Goal: Task Accomplishment & Management: Use online tool/utility

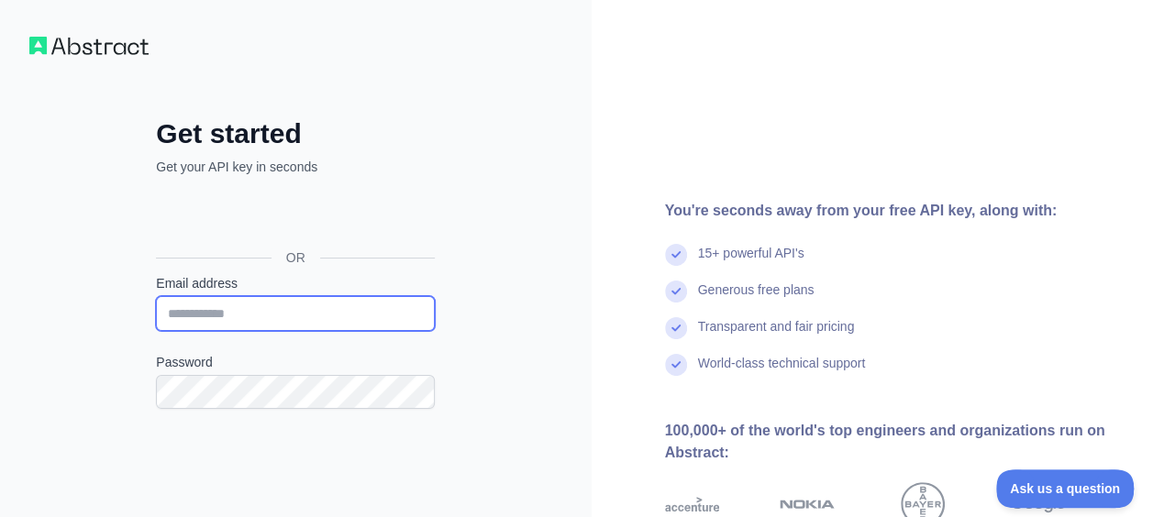
click at [320, 310] on input "Email address" at bounding box center [295, 313] width 279 height 35
type input "**********"
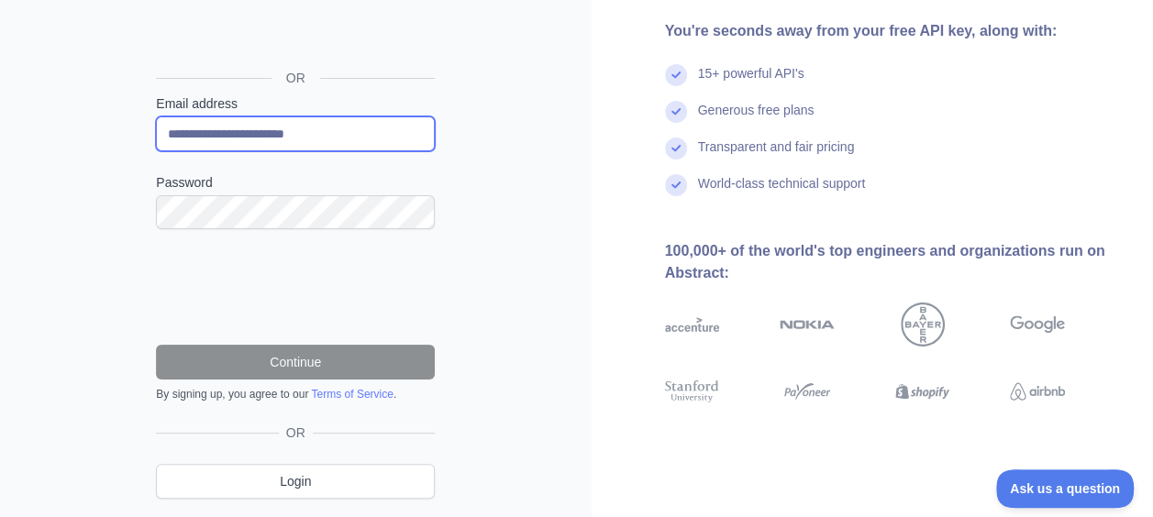
scroll to position [183, 0]
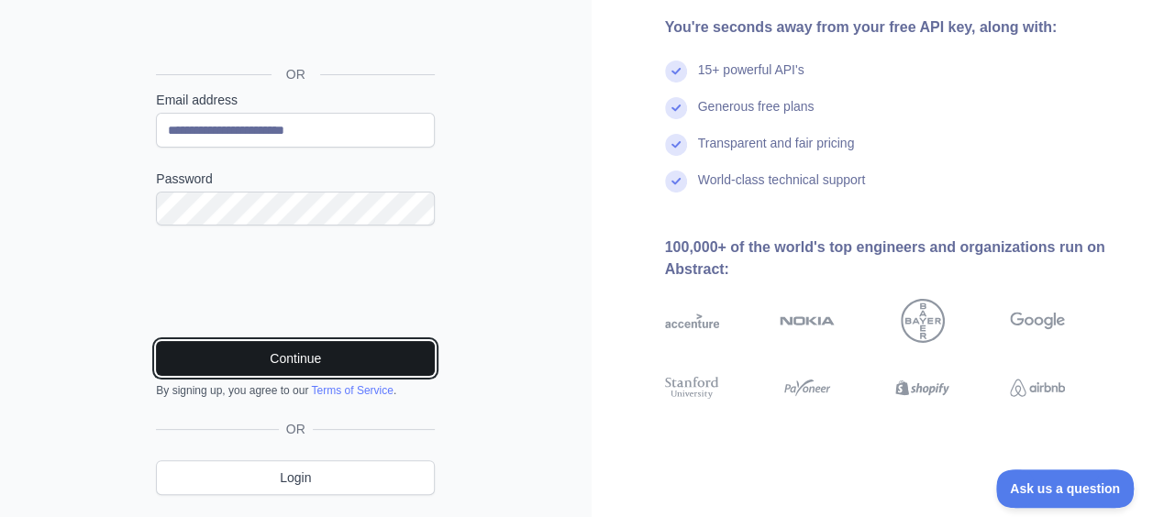
click at [309, 353] on button "Continue" at bounding box center [295, 358] width 279 height 35
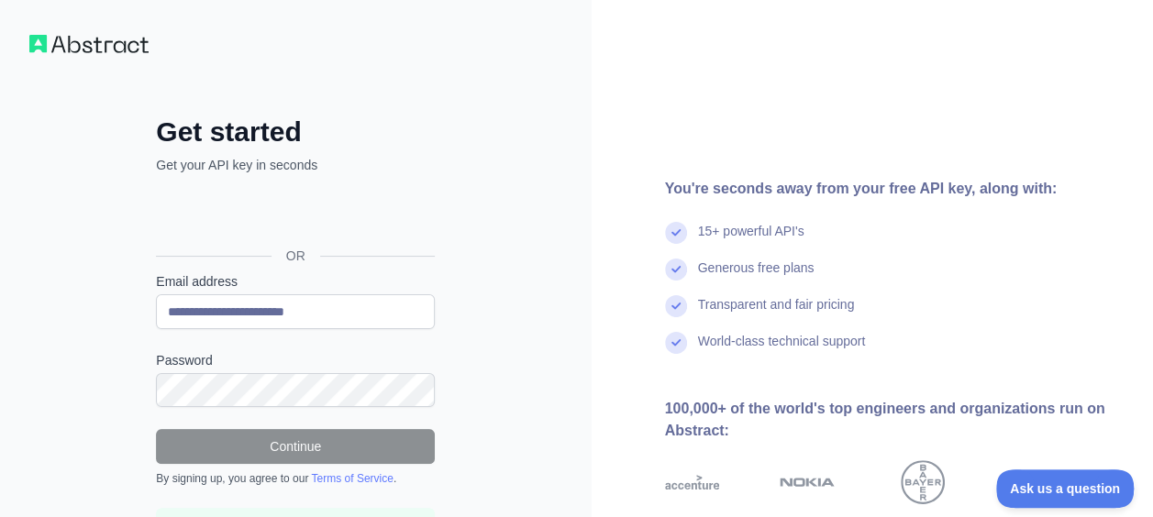
scroll to position [0, 0]
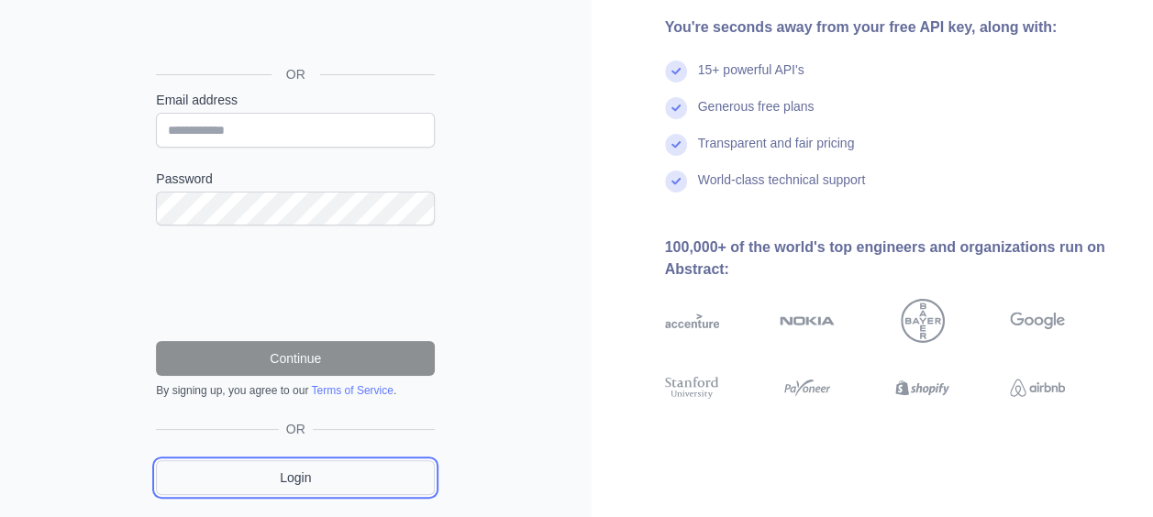
click at [323, 492] on link "Login" at bounding box center [295, 478] width 279 height 35
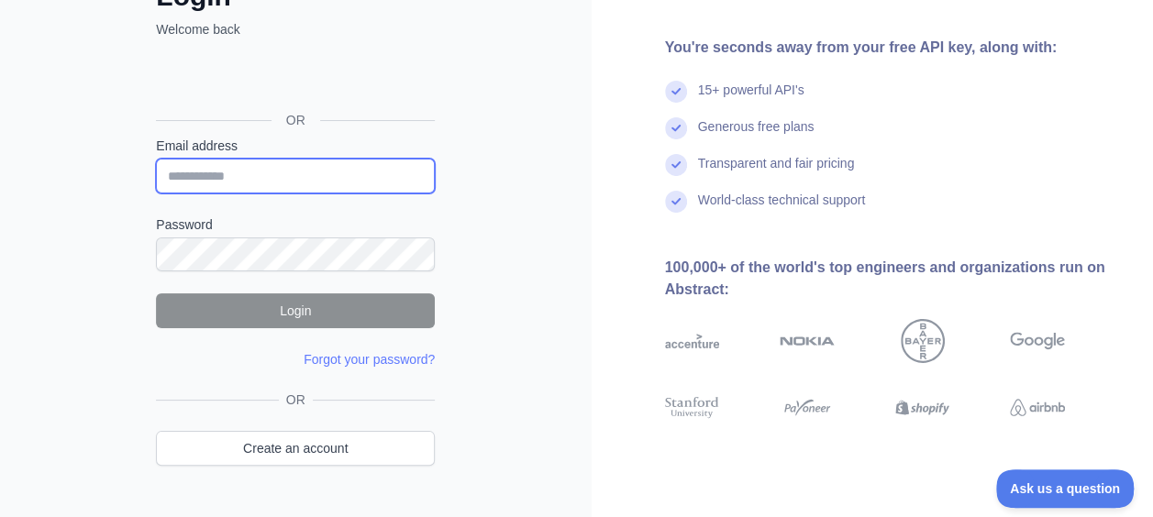
click at [286, 161] on input "Email address" at bounding box center [295, 176] width 279 height 35
type input "**********"
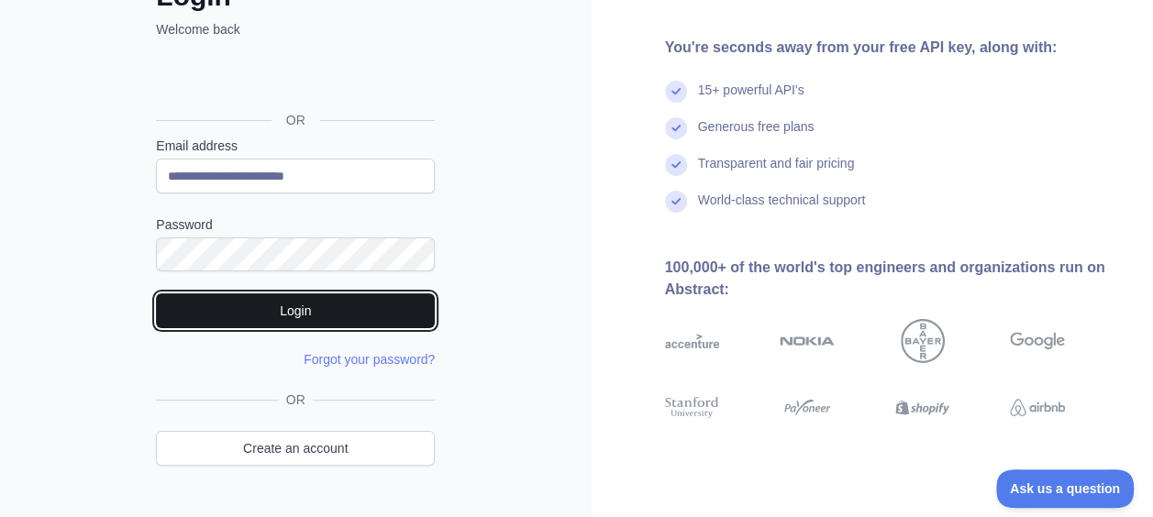
click at [343, 312] on button "Login" at bounding box center [295, 311] width 279 height 35
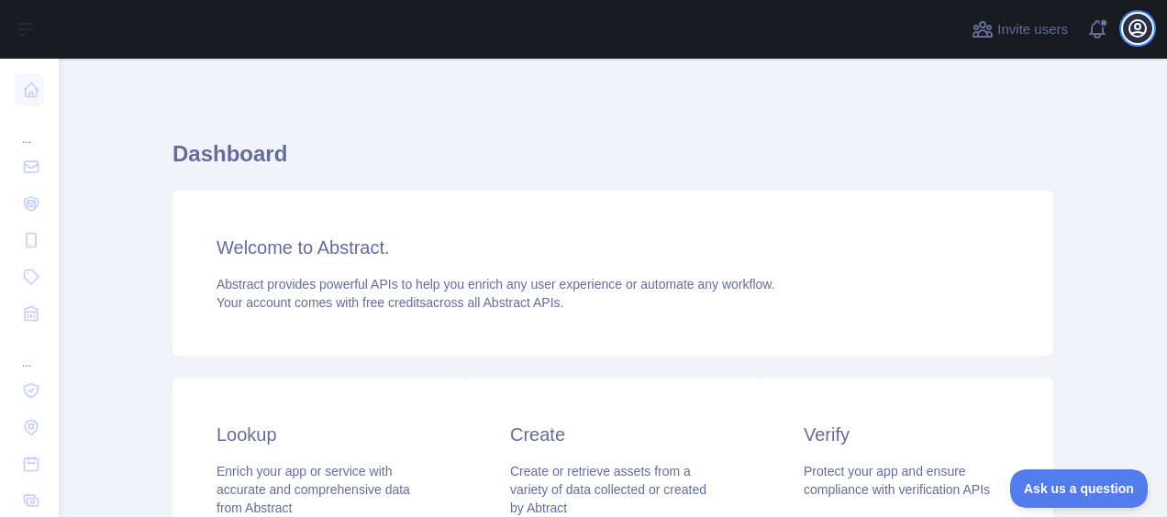
click at [1139, 36] on icon "button" at bounding box center [1137, 28] width 17 height 17
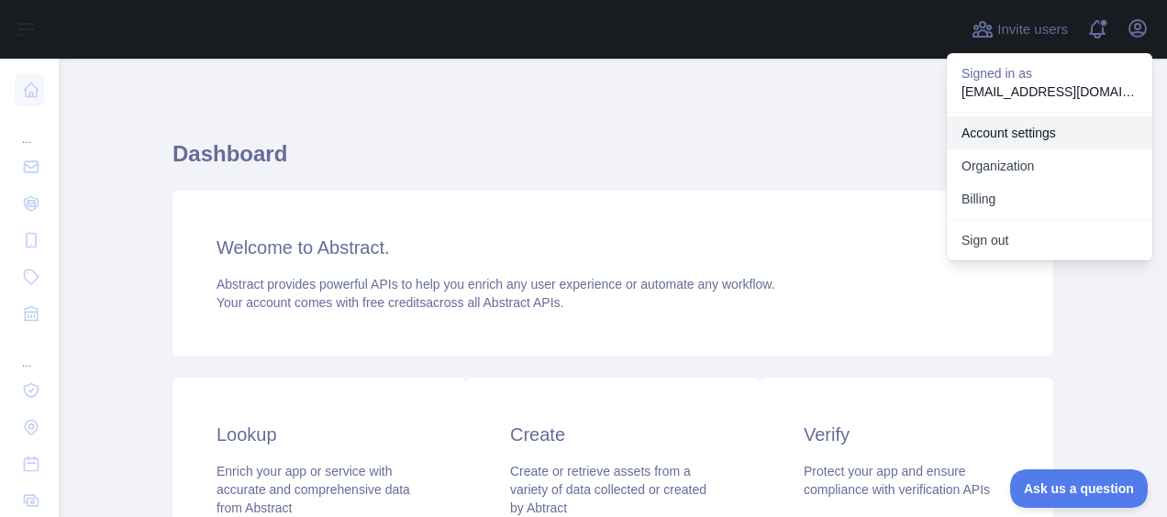
click at [1064, 133] on link "Account settings" at bounding box center [1050, 133] width 206 height 33
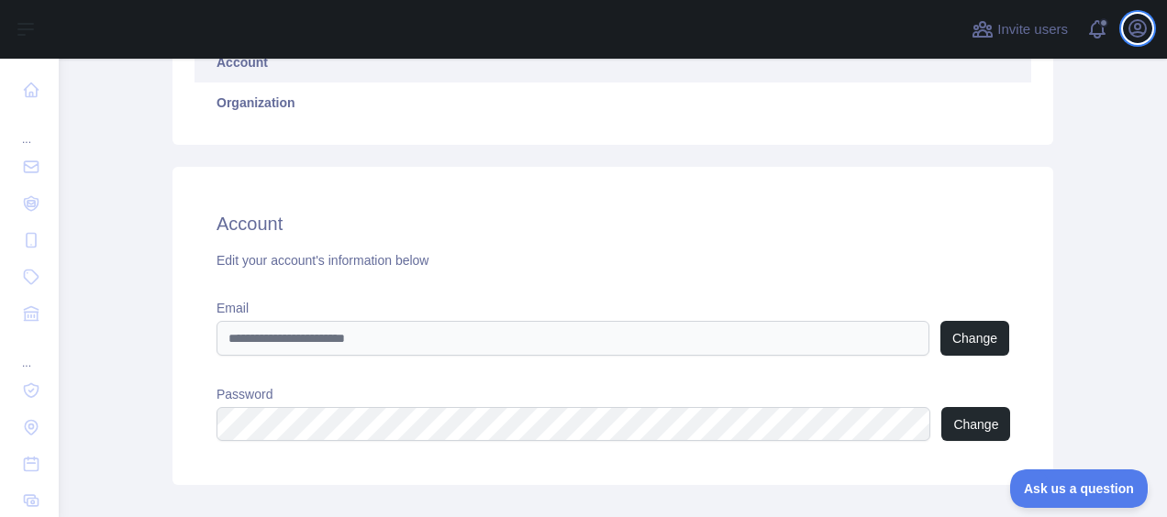
scroll to position [2, 0]
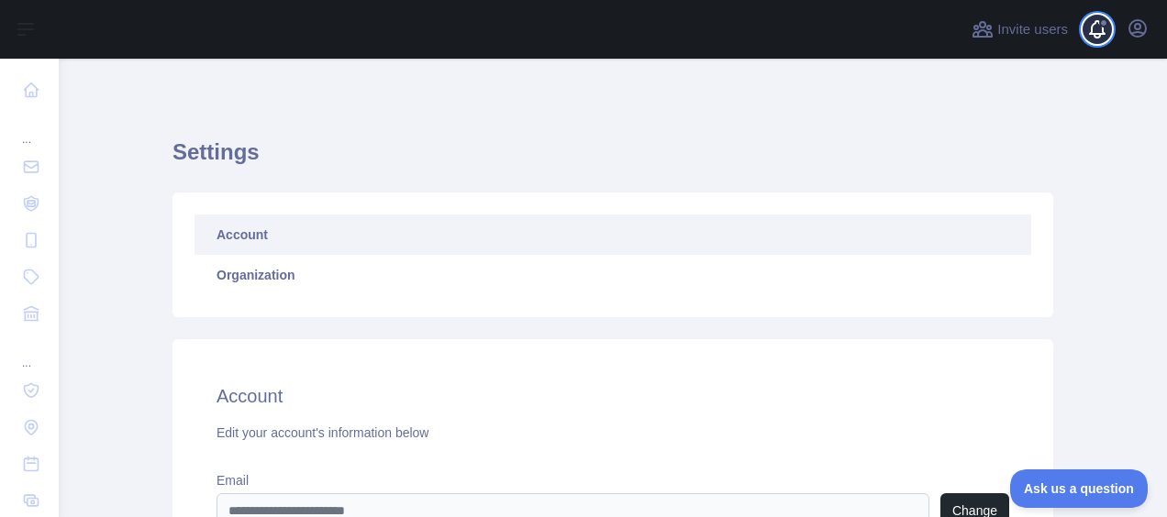
click at [1103, 35] on span at bounding box center [1104, 29] width 37 height 59
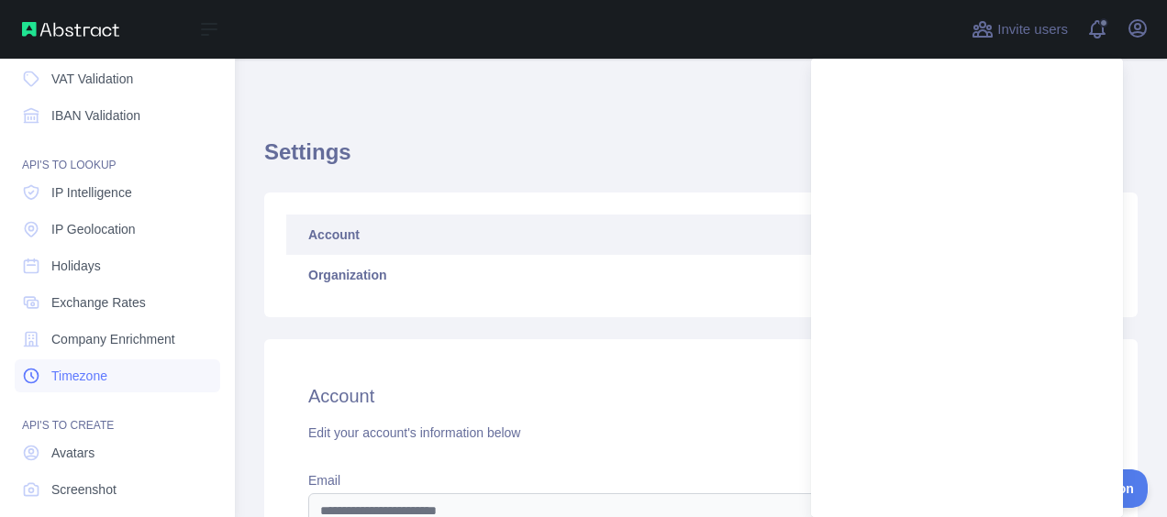
scroll to position [106, 0]
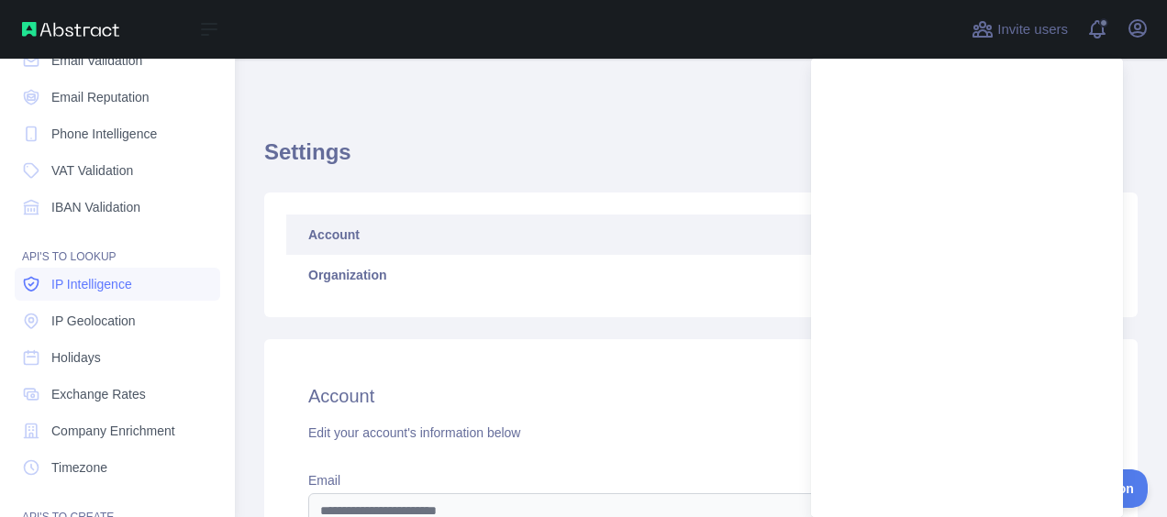
click at [108, 286] on span "IP Intelligence" at bounding box center [91, 284] width 81 height 18
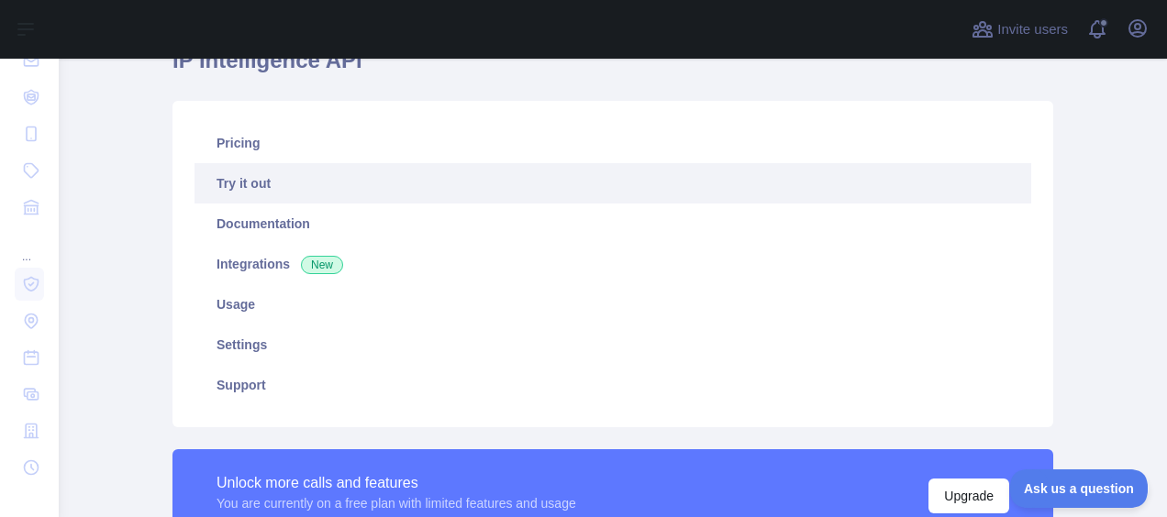
type textarea "**********"
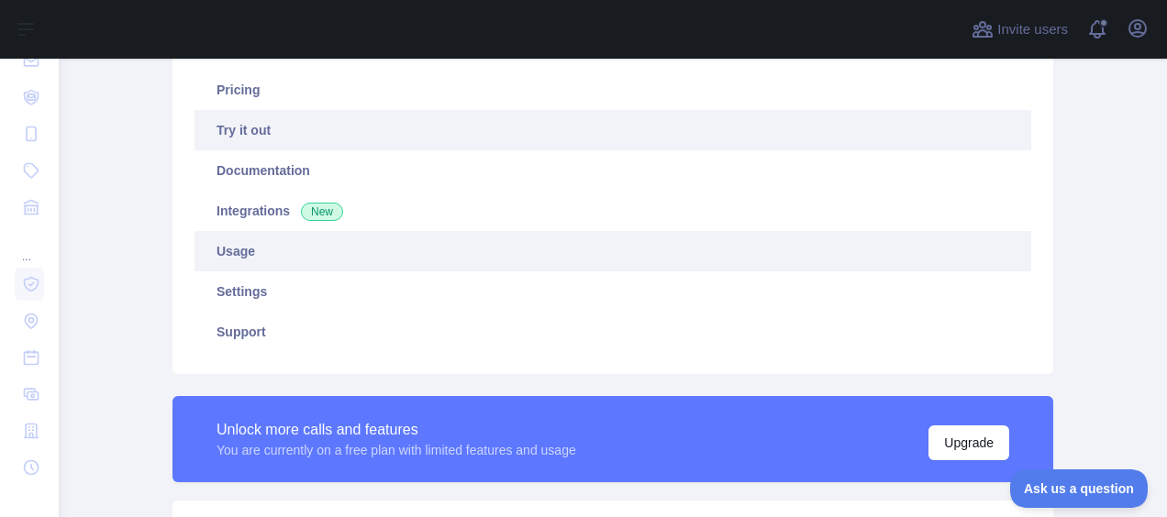
scroll to position [185, 0]
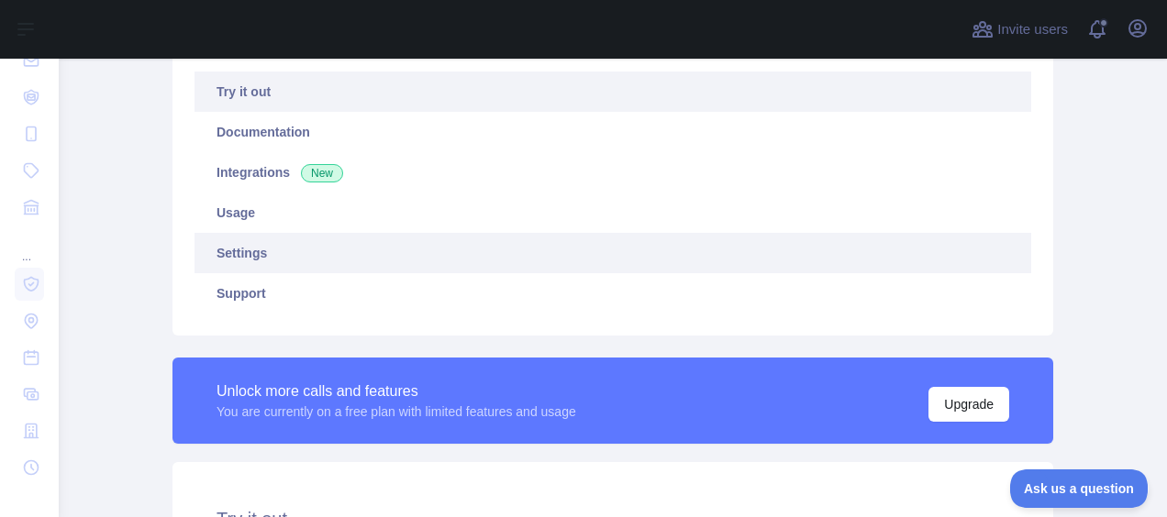
click at [417, 270] on link "Settings" at bounding box center [612, 253] width 837 height 40
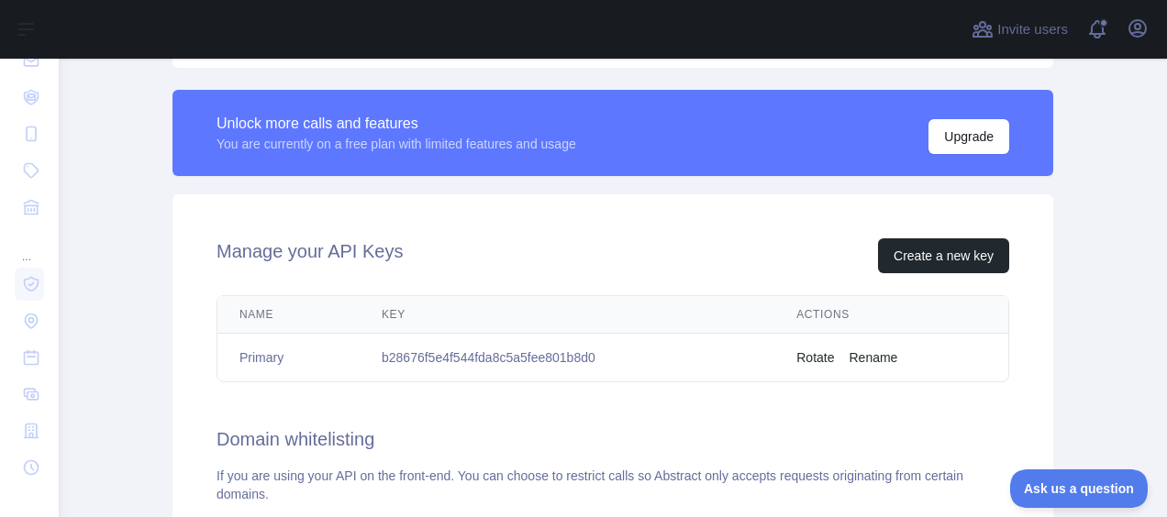
scroll to position [461, 0]
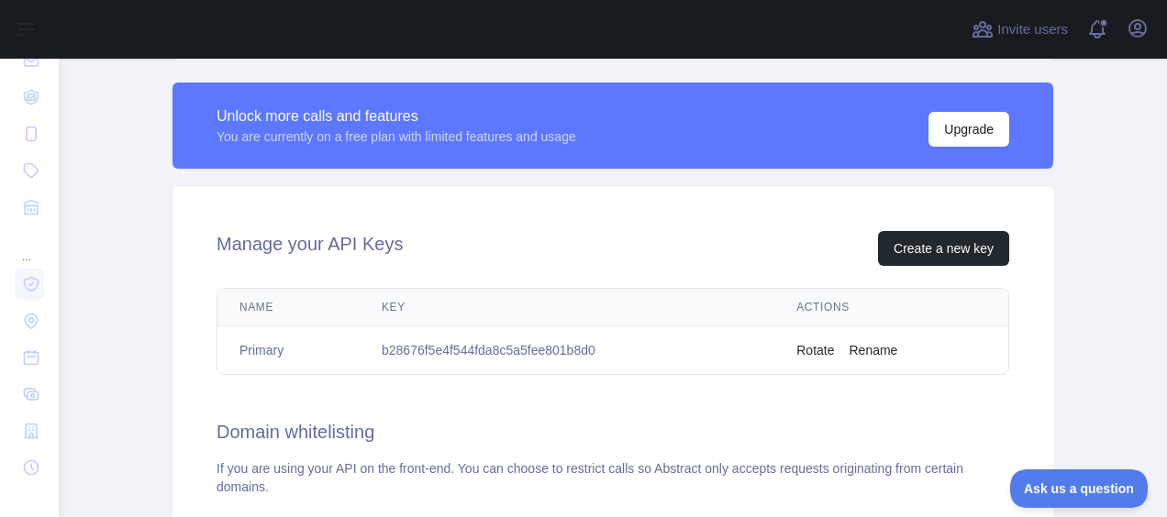
click at [505, 347] on td "b28676f5e4f544fda8c5a5fee801b8d0" at bounding box center [567, 351] width 415 height 49
drag, startPoint x: 594, startPoint y: 345, endPoint x: 367, endPoint y: 350, distance: 226.7
click at [367, 350] on td "b28676f5e4f544fda8c5a5fee801b8d0" at bounding box center [567, 351] width 415 height 49
drag, startPoint x: 367, startPoint y: 350, endPoint x: 401, endPoint y: 349, distance: 34.0
copy td "b28676f5e4f544fda8c5a5fee801b8d0"
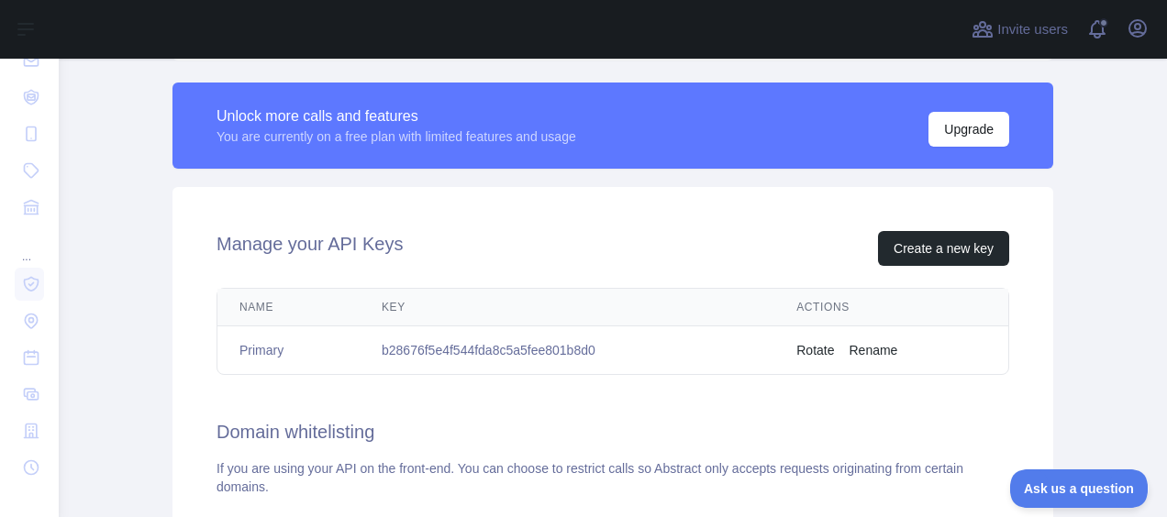
click at [795, 350] on td "Rotate Rename" at bounding box center [891, 351] width 234 height 49
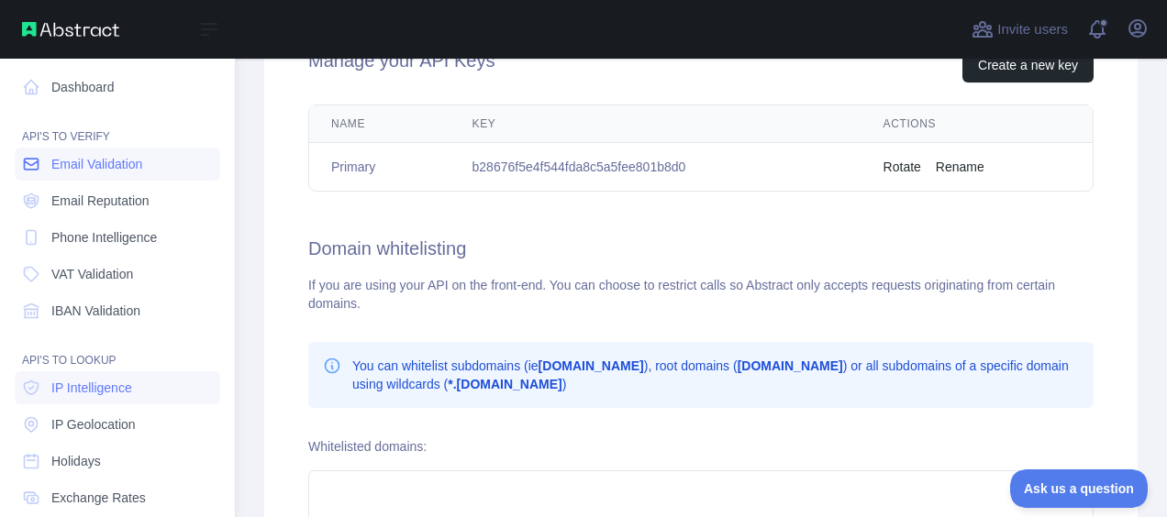
scroll to position [0, 0]
click at [134, 106] on nav "Dashboard API'S TO VERIFY Email Validation Email Reputation Phone Intelligence …" at bounding box center [118, 418] width 206 height 719
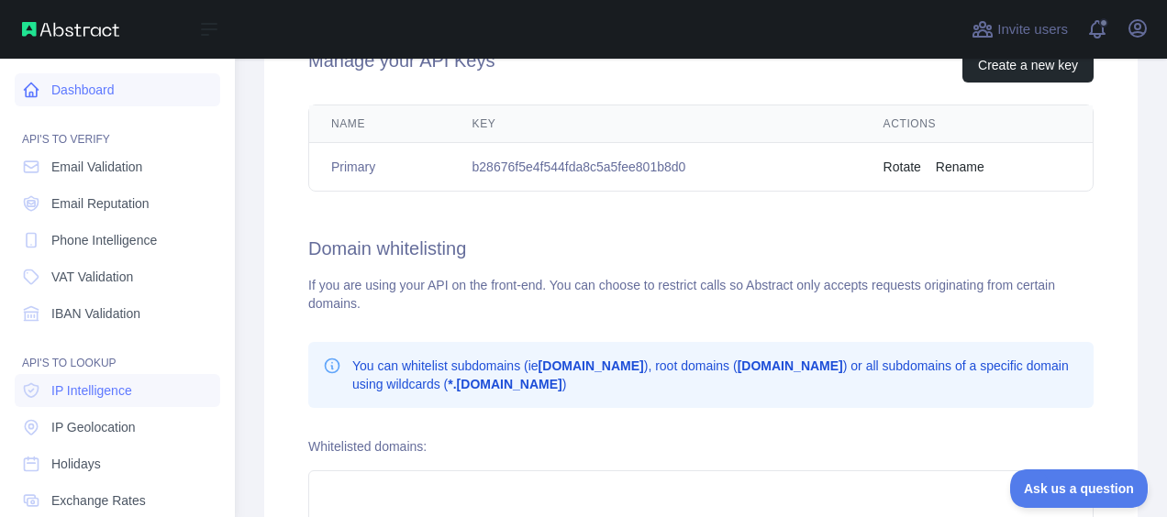
click at [123, 97] on link "Dashboard" at bounding box center [118, 89] width 206 height 33
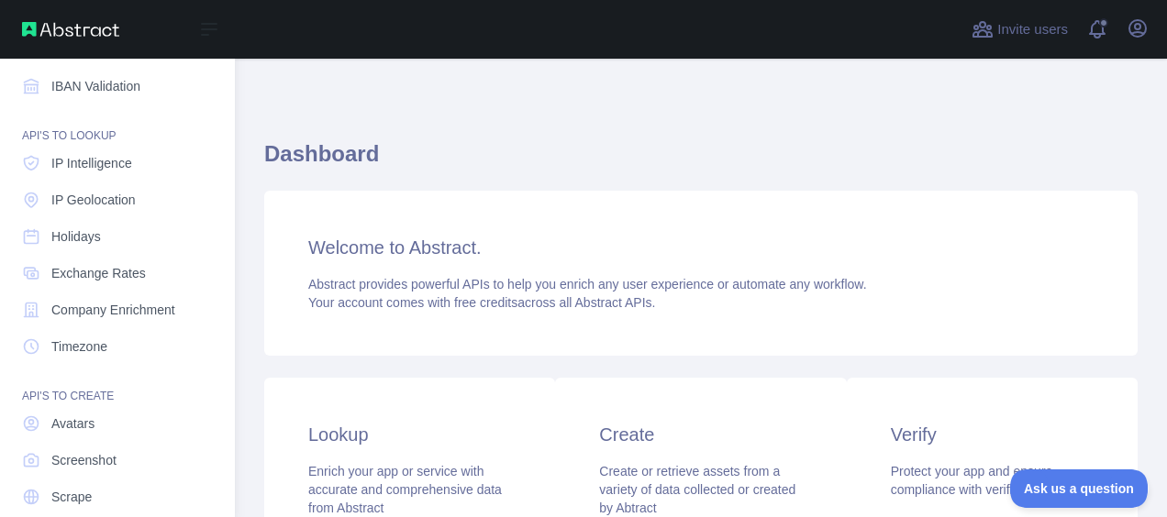
scroll to position [290, 0]
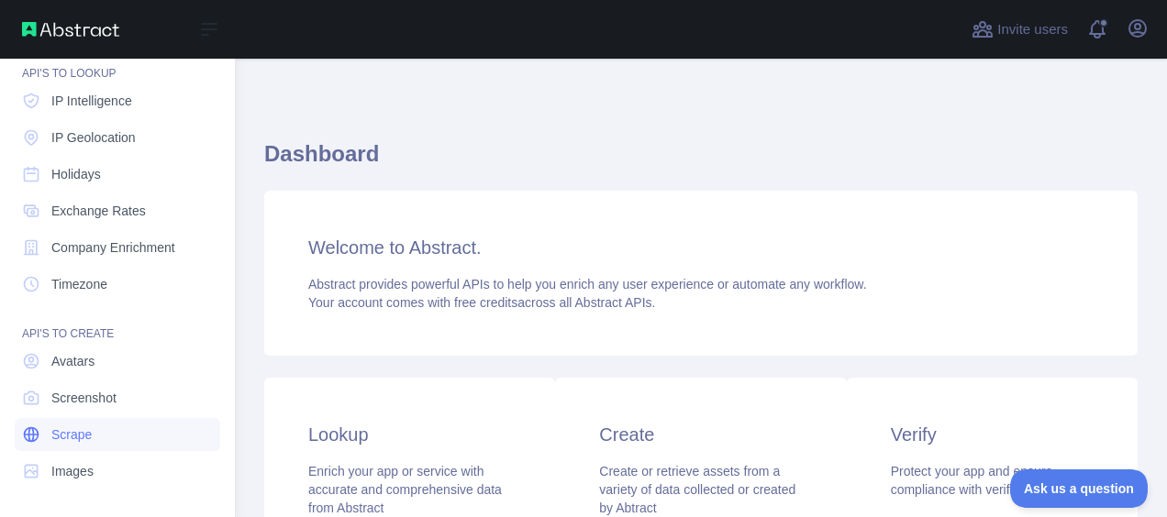
click at [104, 423] on link "Scrape" at bounding box center [118, 434] width 206 height 33
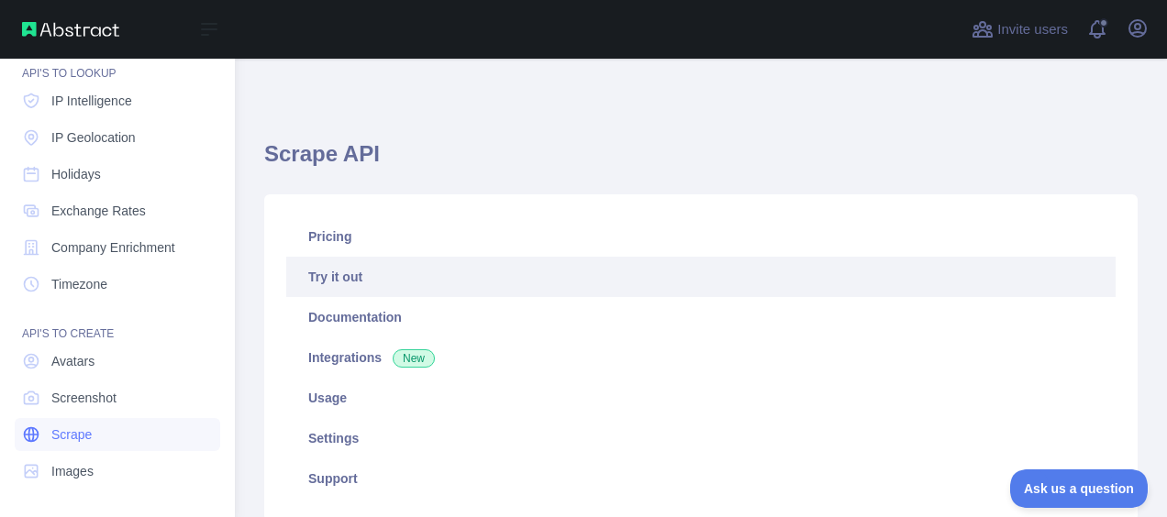
type textarea "**********"
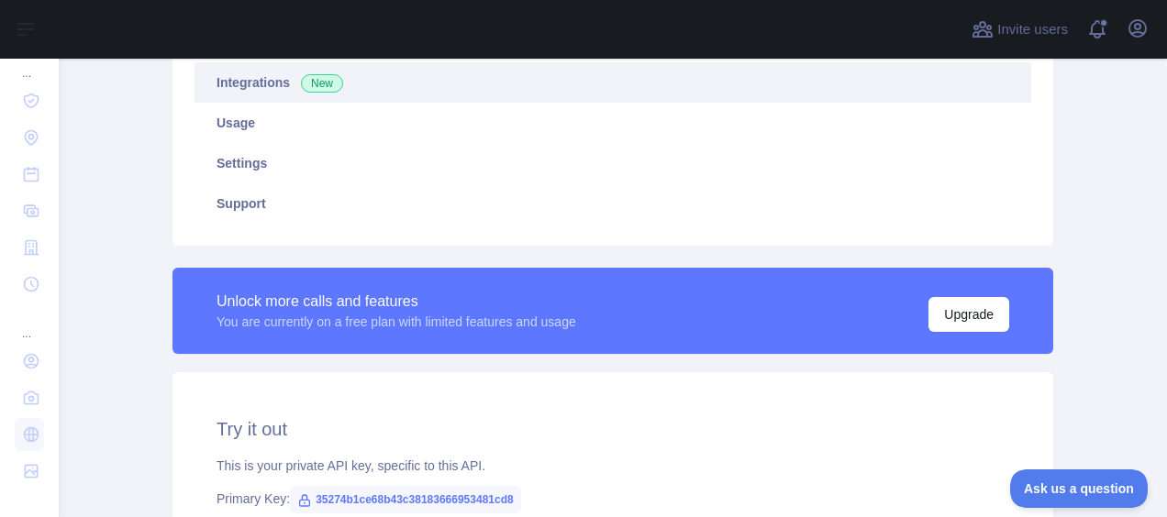
scroll to position [92, 0]
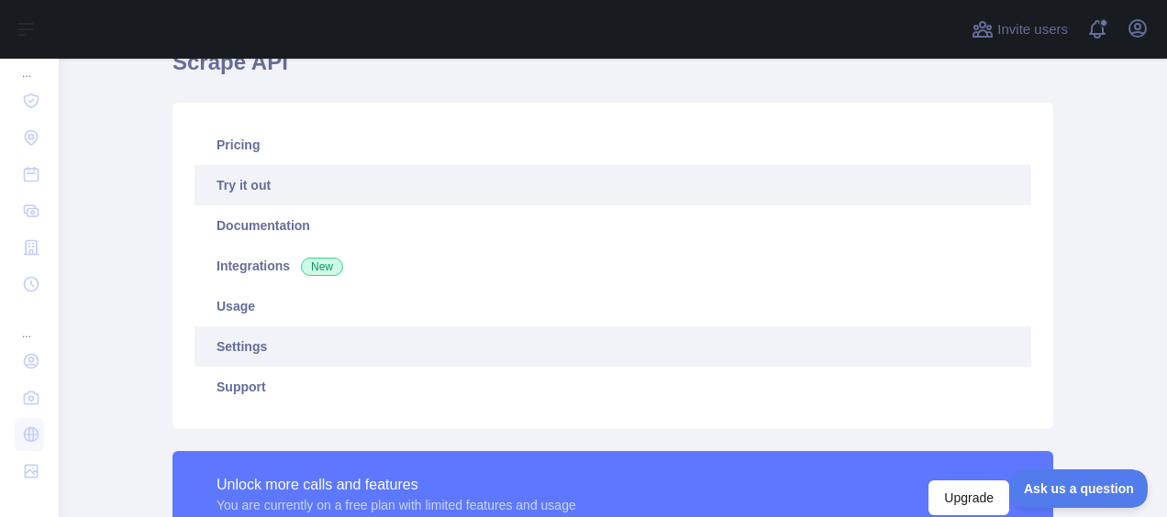
click at [277, 332] on link "Settings" at bounding box center [612, 347] width 837 height 40
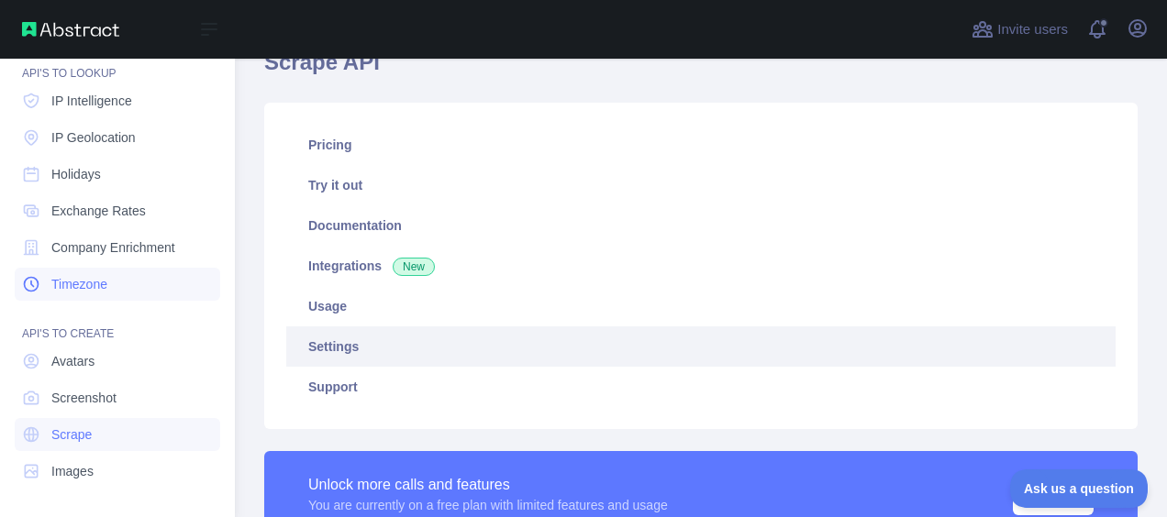
click at [134, 294] on link "Timezone" at bounding box center [118, 284] width 206 height 33
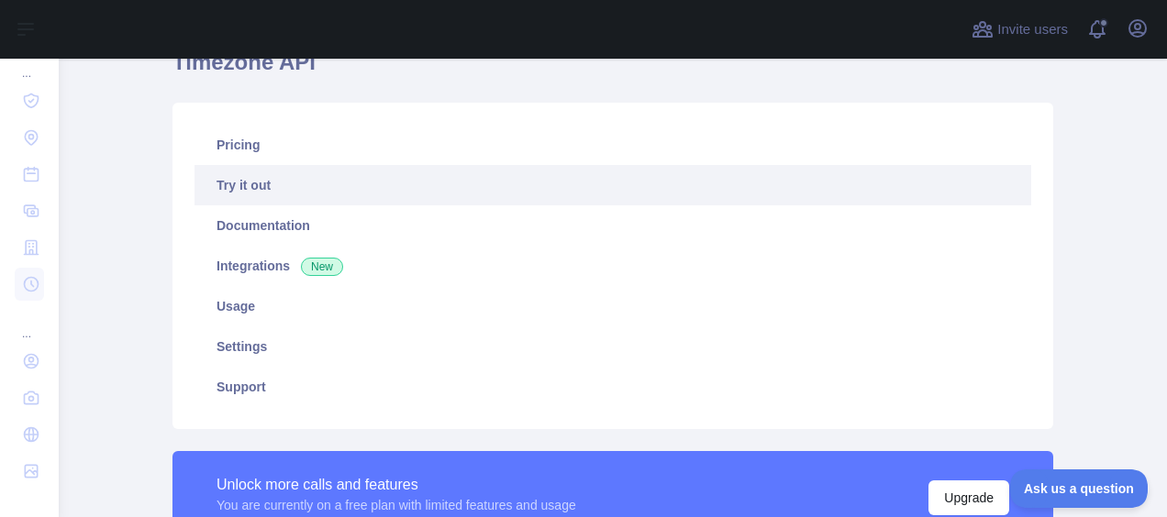
click at [723, 204] on link "Try it out" at bounding box center [612, 185] width 837 height 40
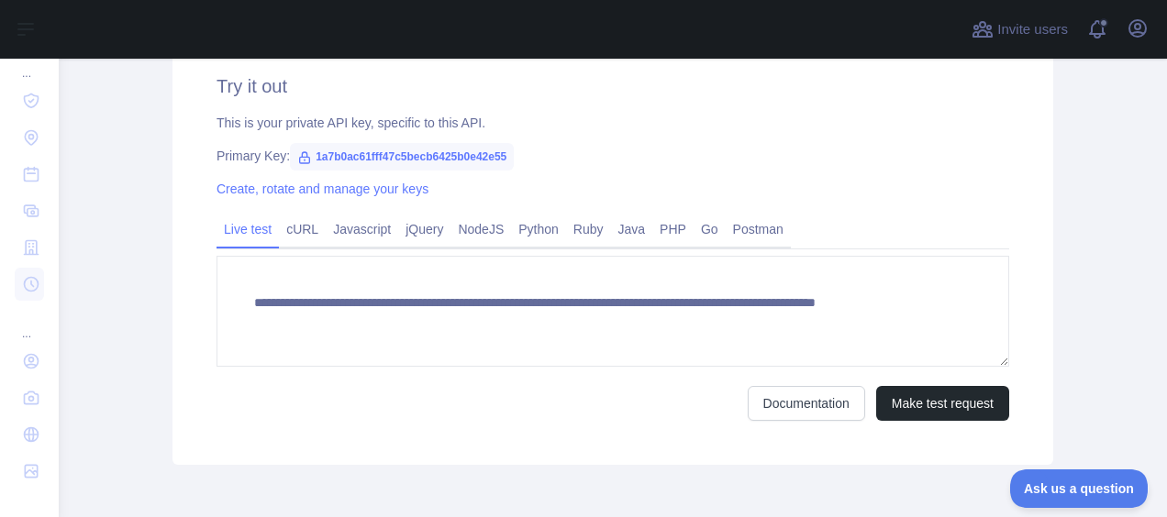
scroll to position [426, 0]
